Goal: Task Accomplishment & Management: Use online tool/utility

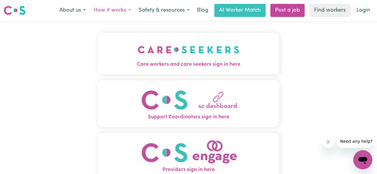
click at [119, 13] on button "How it works" at bounding box center [112, 10] width 45 height 13
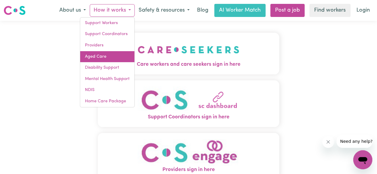
click at [110, 54] on link "Aged Care" at bounding box center [107, 56] width 54 height 11
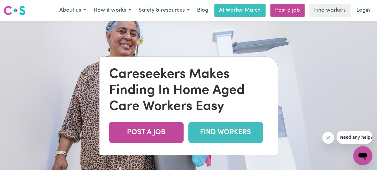
click at [244, 136] on link "FIND WORKERS" at bounding box center [225, 132] width 74 height 21
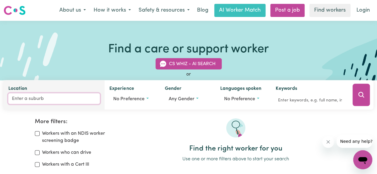
click at [69, 101] on input "Location" at bounding box center [53, 98] width 91 height 11
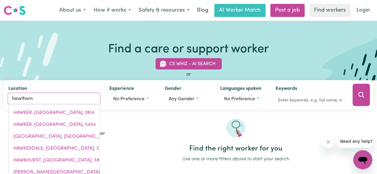
type input "hawthorn"
type input "hawthorn EAST, Victoria, 3123"
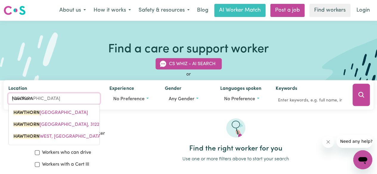
click at [68, 110] on span "HAWTHORN EAST, Victoria, 3123" at bounding box center [50, 112] width 74 height 5
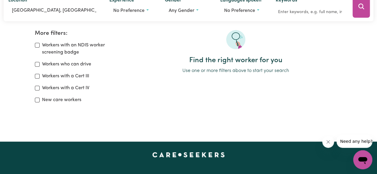
scroll to position [89, 0]
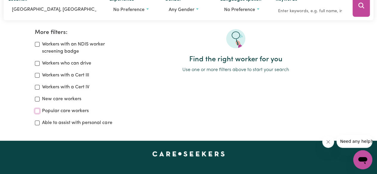
click at [39, 111] on input "Popular care workers" at bounding box center [37, 111] width 5 height 5
checkbox input "true"
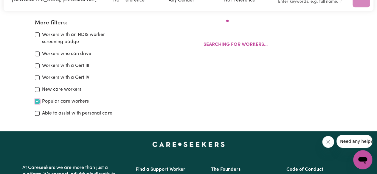
scroll to position [99, 0]
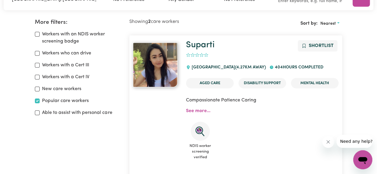
click at [153, 71] on img at bounding box center [155, 65] width 45 height 45
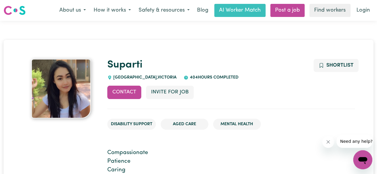
click at [188, 124] on li "Aged Care" at bounding box center [184, 124] width 48 height 11
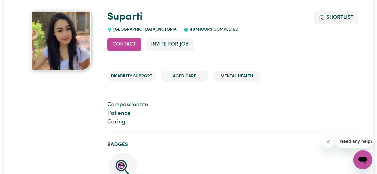
scroll to position [60, 0]
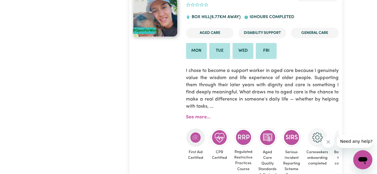
scroll to position [397, 0]
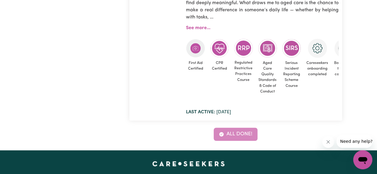
click at [242, 137] on div "All done!" at bounding box center [235, 134] width 213 height 13
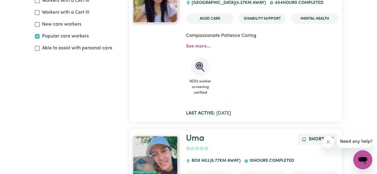
scroll to position [129, 0]
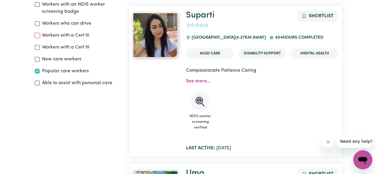
drag, startPoint x: 39, startPoint y: 35, endPoint x: 38, endPoint y: 45, distance: 10.9
click at [39, 35] on input "Workers with a Cert III" at bounding box center [37, 35] width 5 height 5
checkbox input "true"
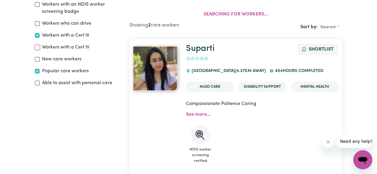
click at [37, 47] on div "Workers with an NDIS worker screening badge Workers who can drive Workers with …" at bounding box center [78, 44] width 87 height 86
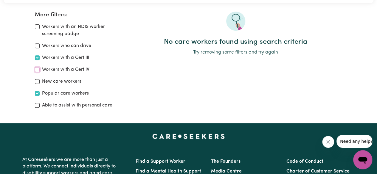
scroll to position [99, 0]
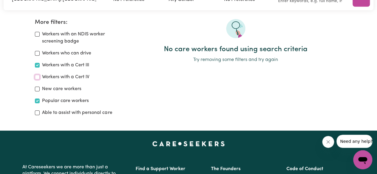
drag, startPoint x: 37, startPoint y: 76, endPoint x: 35, endPoint y: 69, distance: 7.7
click at [36, 75] on input "Workers with a Cert IV" at bounding box center [37, 77] width 5 height 5
checkbox input "true"
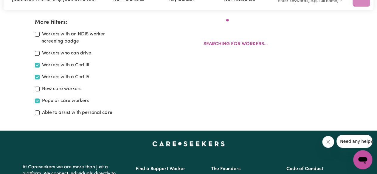
click at [40, 60] on div "Workers with an NDIS worker screening badge Workers who can drive Workers with …" at bounding box center [78, 74] width 87 height 86
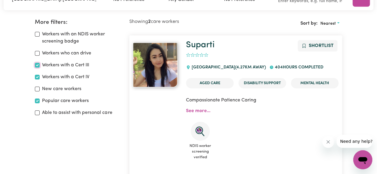
click at [38, 65] on input "Workers with a Cert III" at bounding box center [37, 65] width 5 height 5
checkbox input "false"
click at [41, 112] on div "Able to assist with personal care" at bounding box center [78, 112] width 87 height 7
click at [36, 111] on input "Able to assist with personal care" at bounding box center [37, 112] width 5 height 5
checkbox input "true"
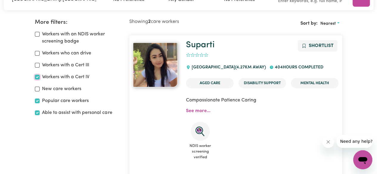
click at [38, 78] on input "Workers with a Cert IV" at bounding box center [37, 77] width 5 height 5
checkbox input "false"
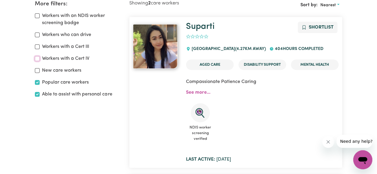
scroll to position [119, 0]
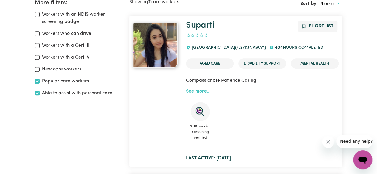
click at [202, 92] on link "See more..." at bounding box center [198, 91] width 24 height 5
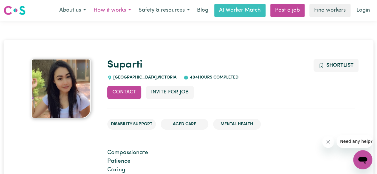
click at [125, 13] on button "How it works" at bounding box center [112, 10] width 45 height 13
